Goal: Information Seeking & Learning: Learn about a topic

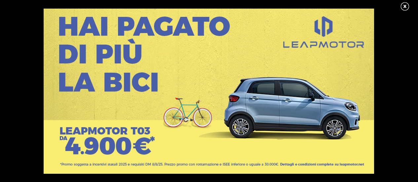
click at [404, 6] on link at bounding box center [408, 7] width 17 height 10
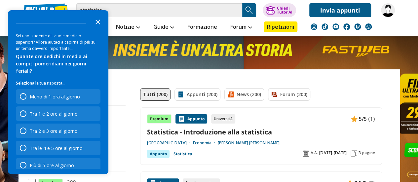
click at [97, 23] on polygon "Close the survey" at bounding box center [97, 21] width 5 height 5
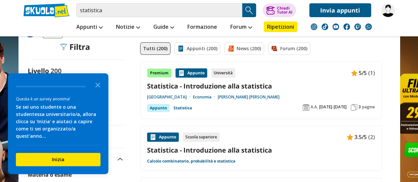
scroll to position [71, 0]
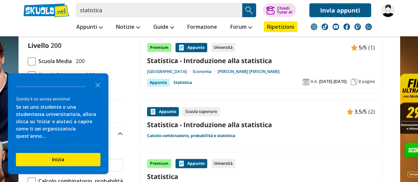
click at [168, 121] on link "Statistica - Introduzione alla statistica" at bounding box center [261, 124] width 228 height 9
